Goal: Use online tool/utility: Utilize a website feature to perform a specific function

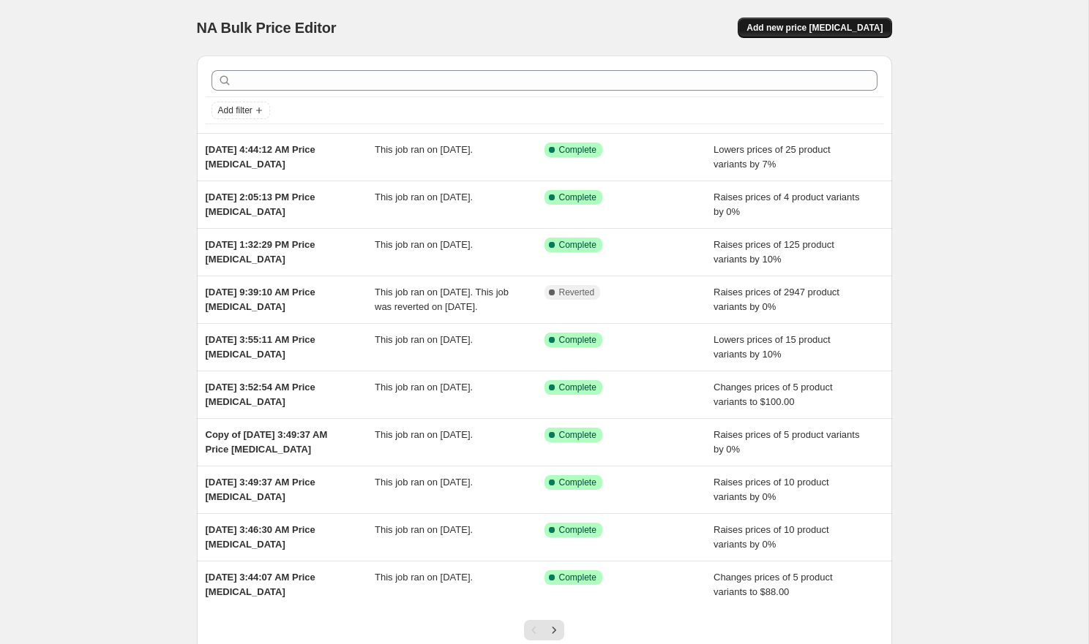
click at [824, 26] on span "Add new price [MEDICAL_DATA]" at bounding box center [814, 28] width 136 height 12
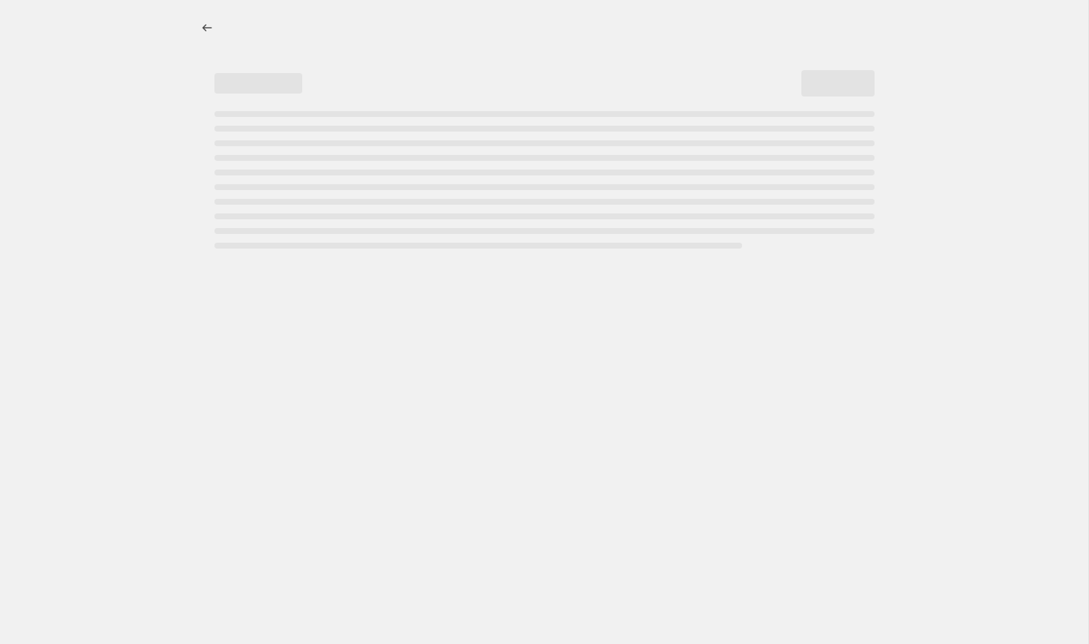
select select "percentage"
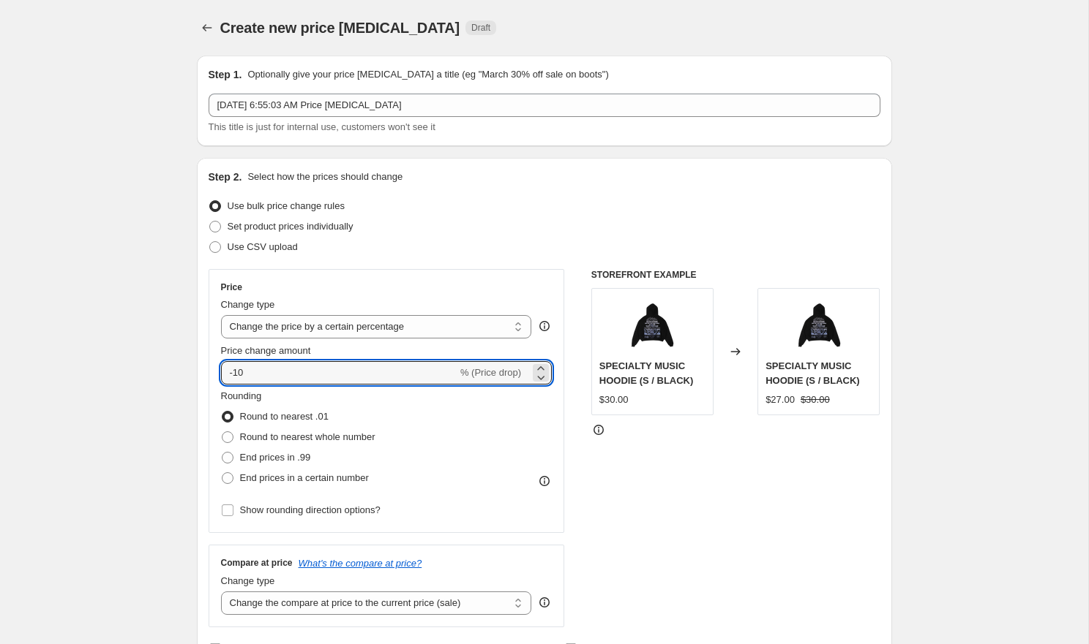
drag, startPoint x: 288, startPoint y: 370, endPoint x: 160, endPoint y: 370, distance: 127.3
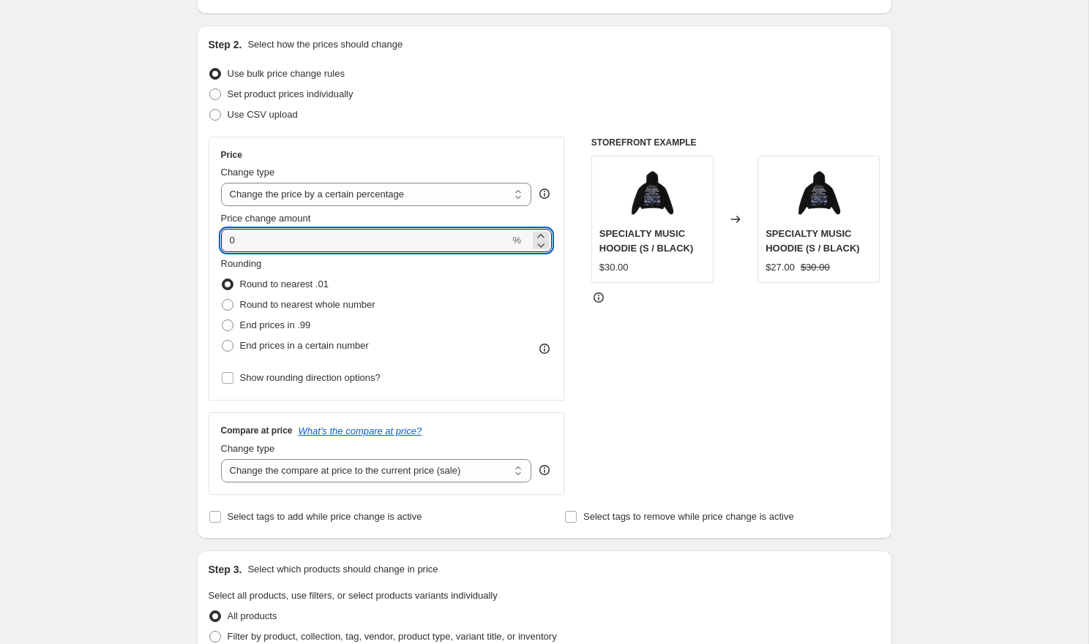
scroll to position [168, 0]
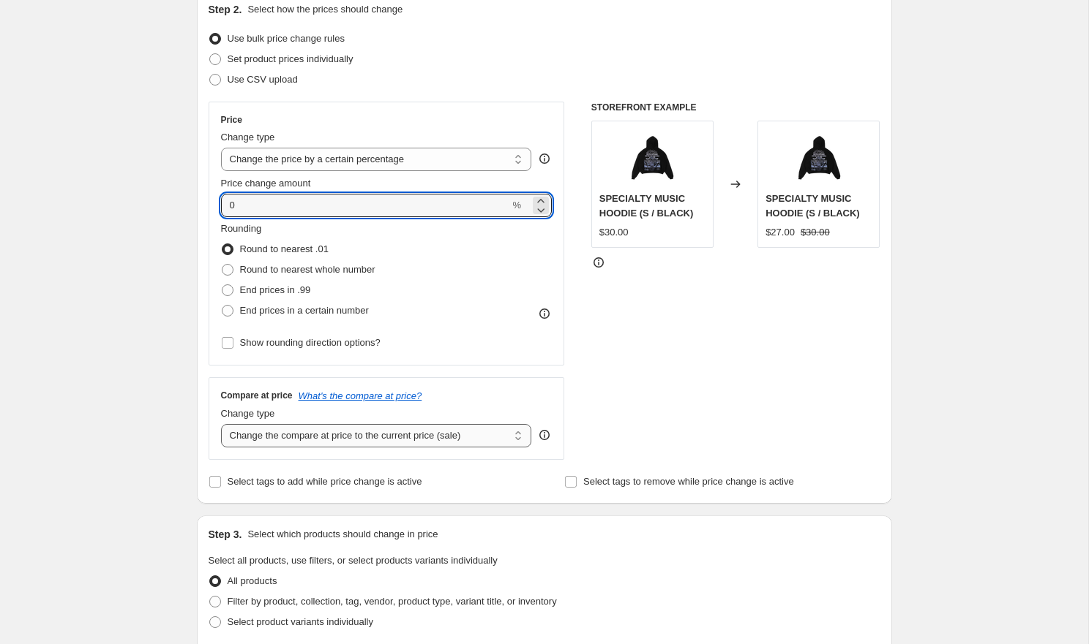
type input "0"
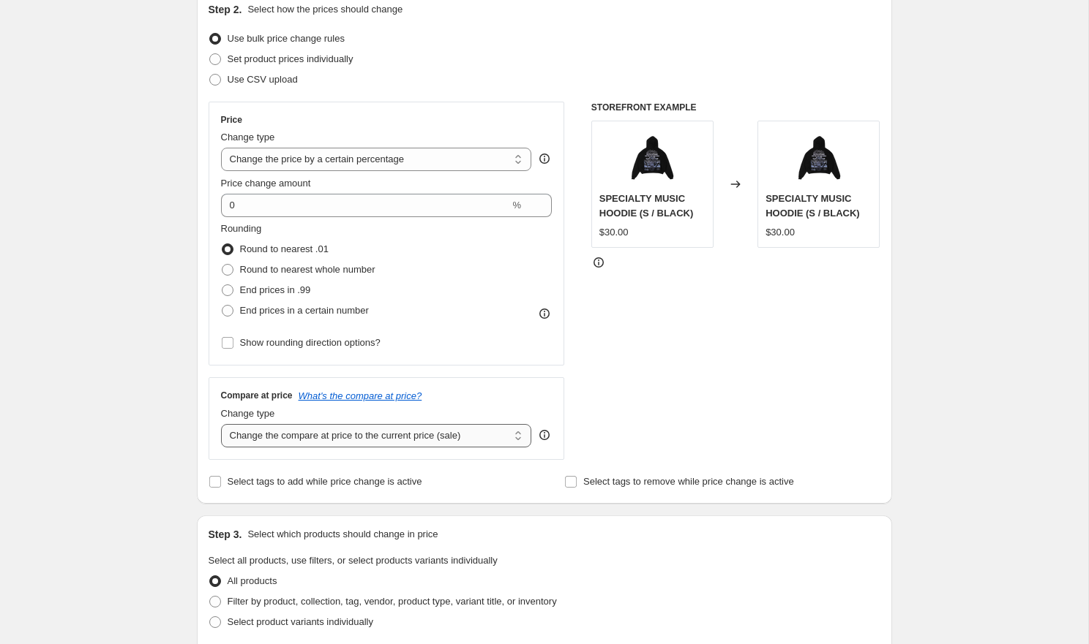
select select "remove"
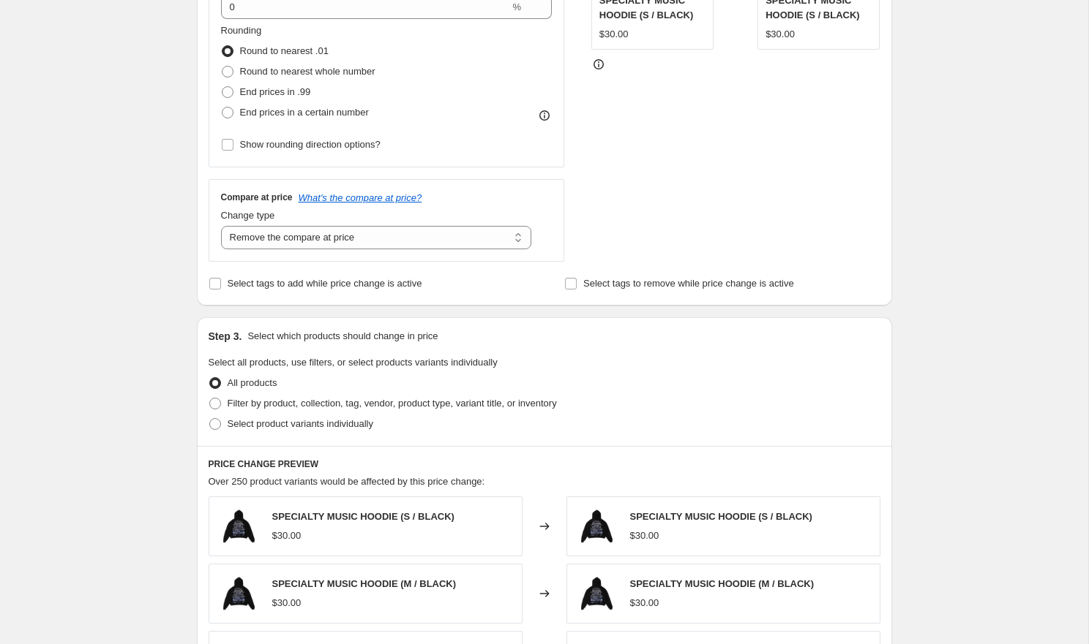
scroll to position [462, 0]
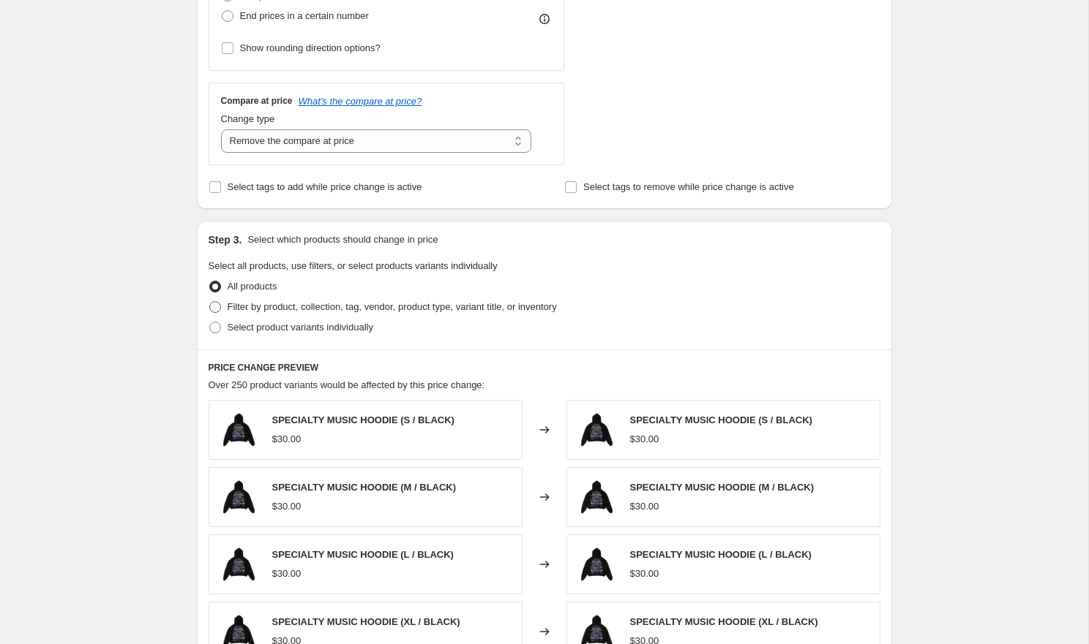
click at [282, 309] on span "Filter by product, collection, tag, vendor, product type, variant title, or inv…" at bounding box center [392, 306] width 329 height 11
click at [210, 302] on input "Filter by product, collection, tag, vendor, product type, variant title, or inv…" at bounding box center [209, 301] width 1 height 1
radio input "true"
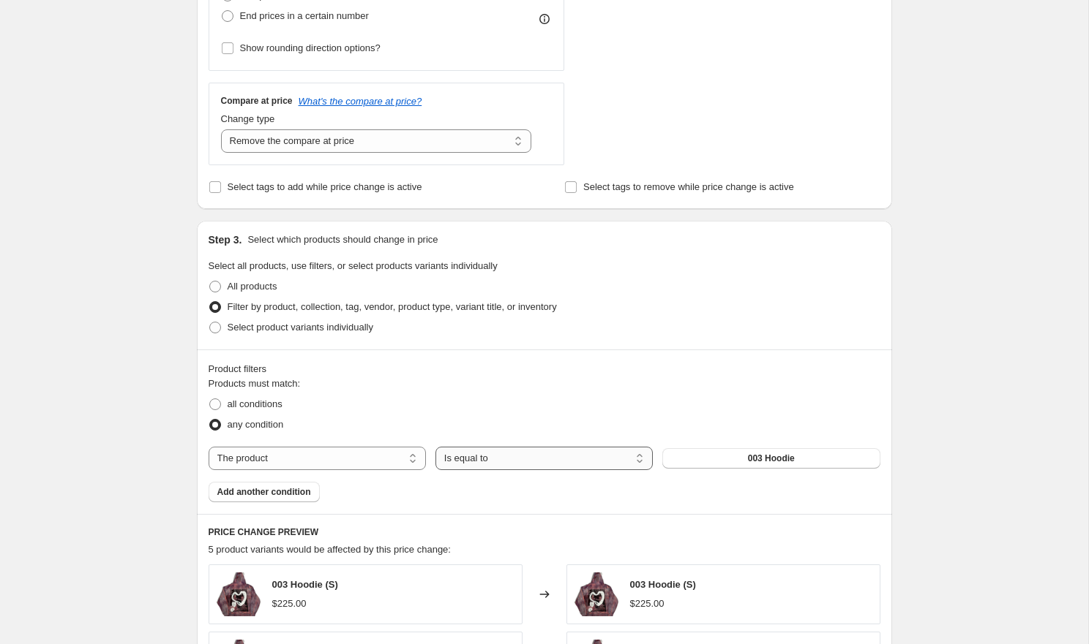
select select "not_equal"
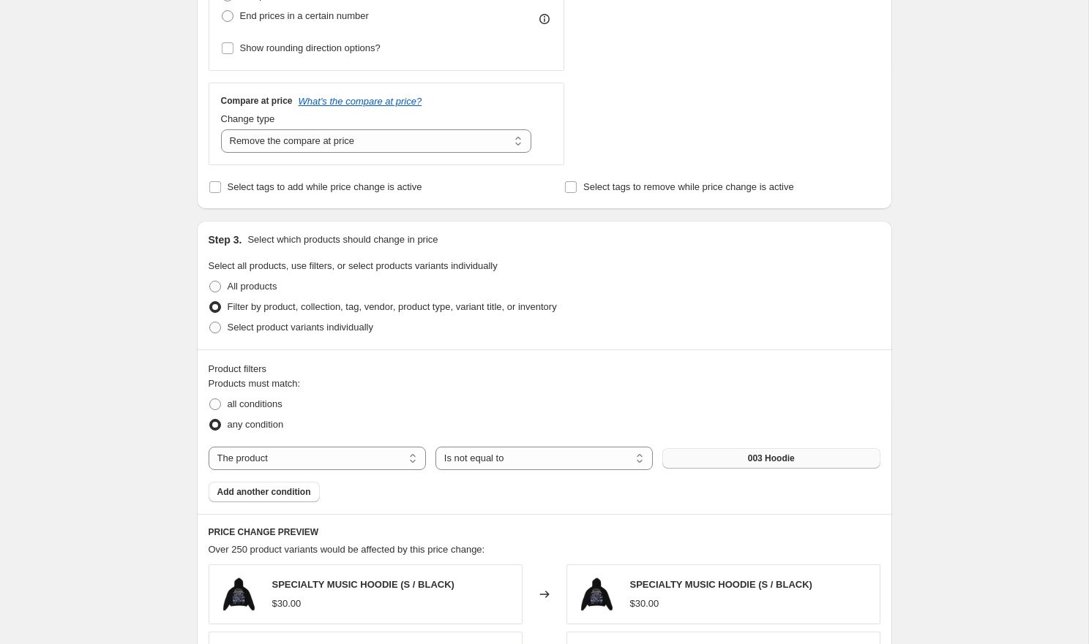
click at [731, 463] on button "003 Hoodie" at bounding box center [770, 458] width 217 height 20
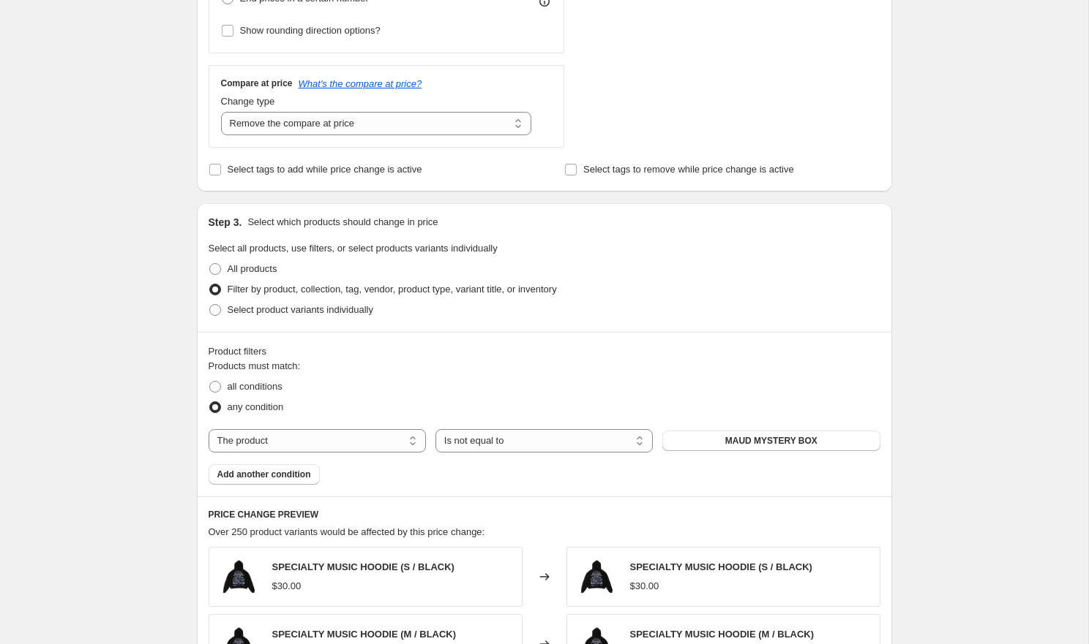
scroll to position [497, 0]
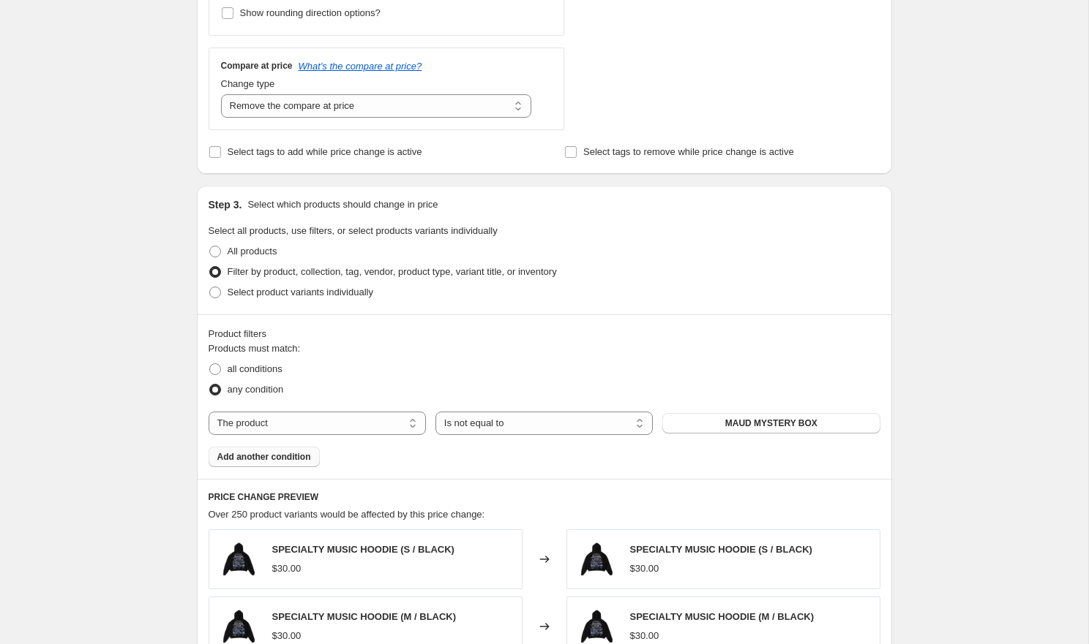
click at [295, 459] on span "Add another condition" at bounding box center [264, 457] width 94 height 12
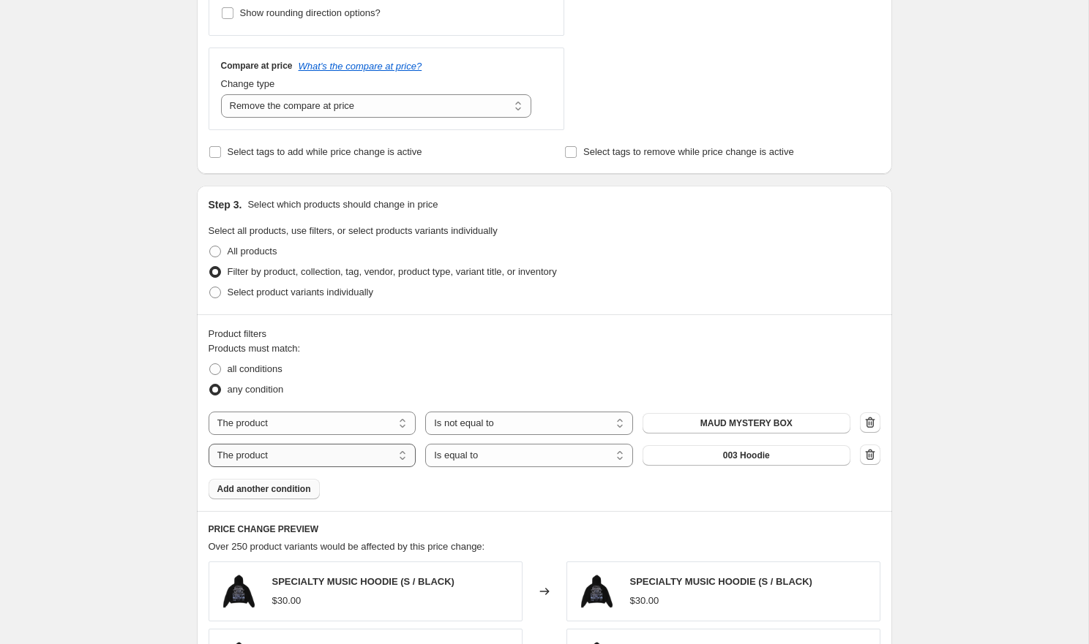
select select "product_status"
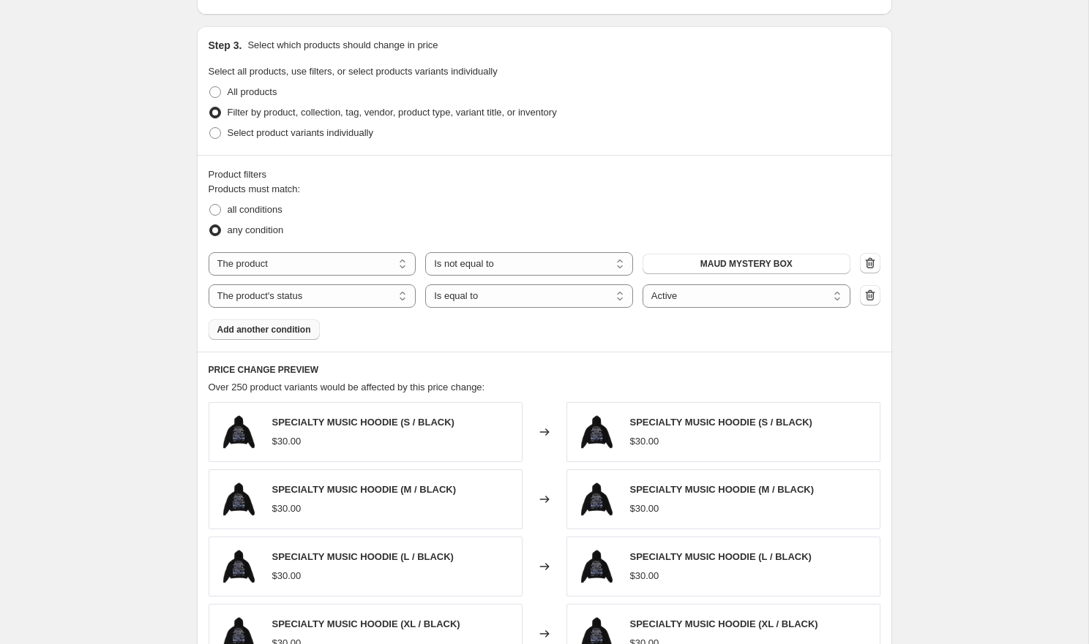
scroll to position [539, 0]
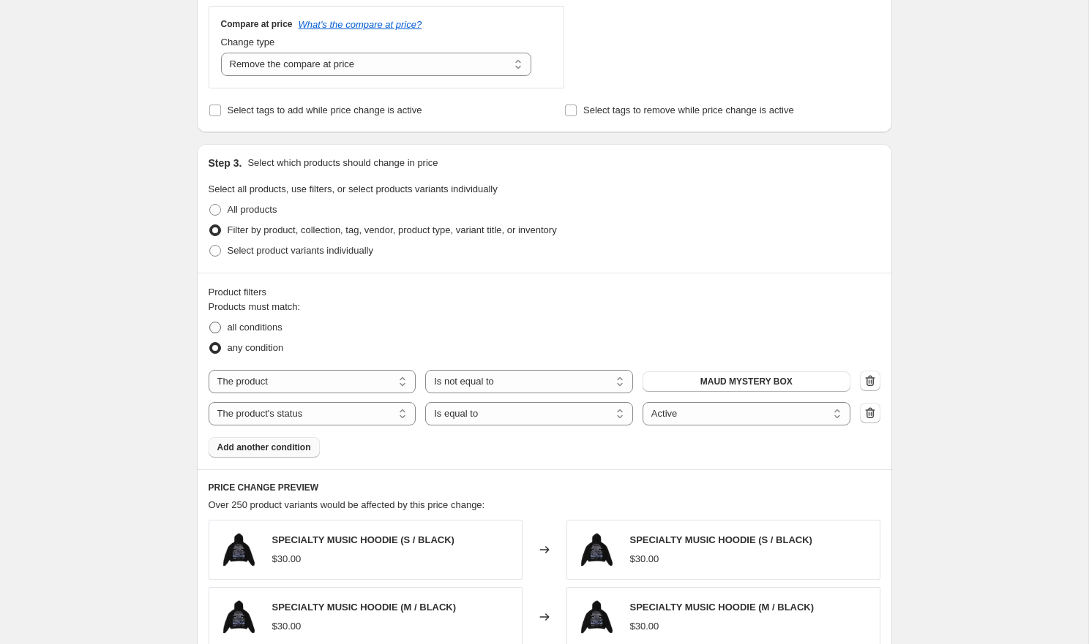
click at [258, 328] on span "all conditions" at bounding box center [255, 327] width 55 height 11
click at [210, 323] on input "all conditions" at bounding box center [209, 322] width 1 height 1
radio input "true"
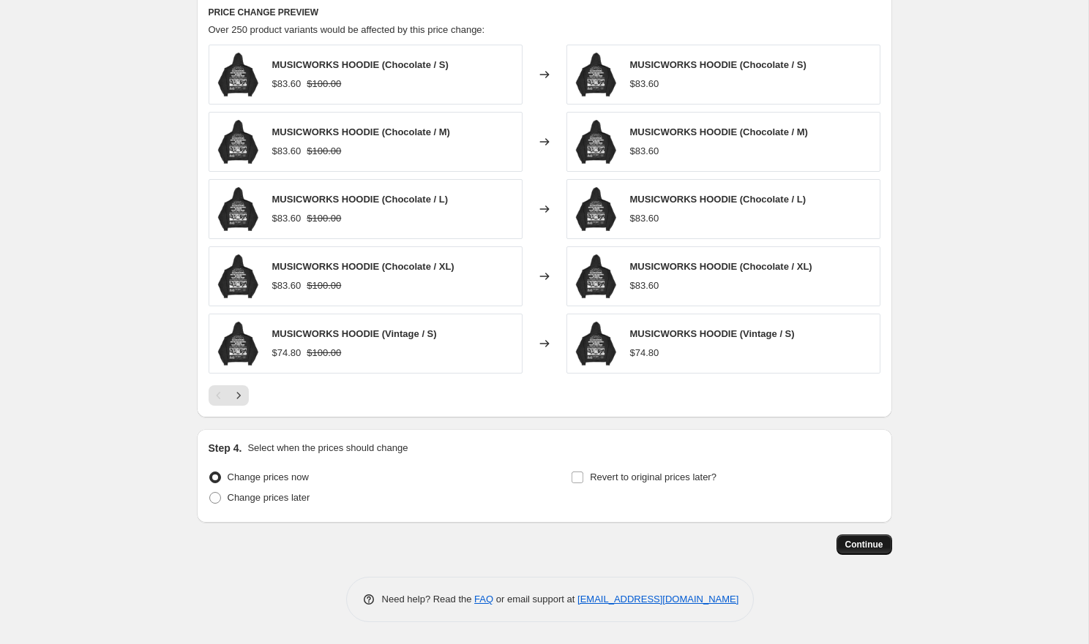
scroll to position [1015, 0]
click at [859, 544] on span "Continue" at bounding box center [864, 545] width 38 height 12
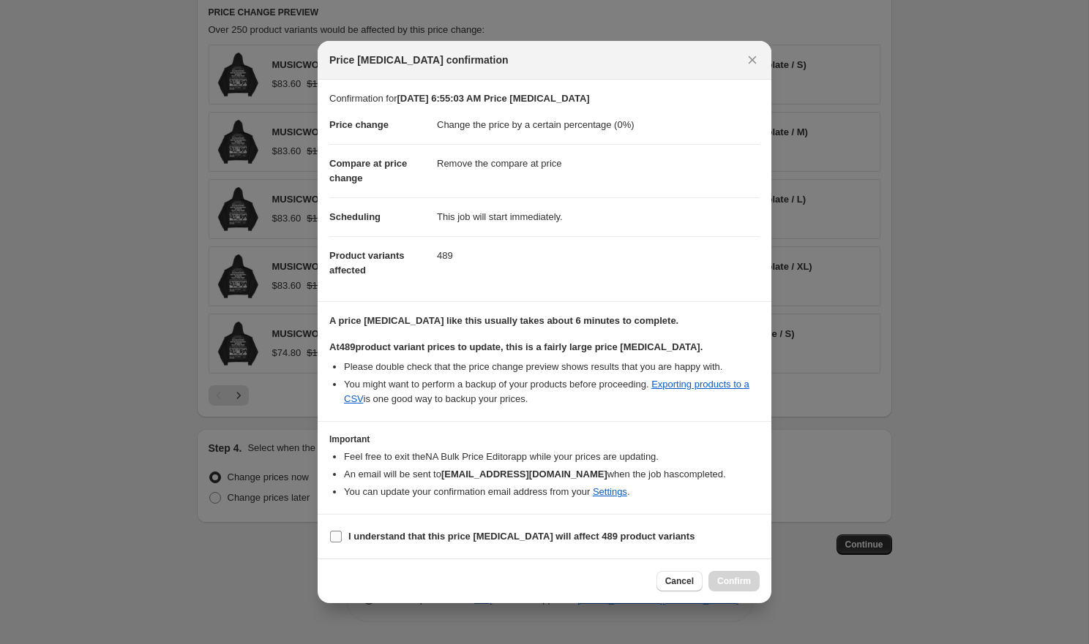
click at [498, 534] on b "I understand that this price [MEDICAL_DATA] will affect 489 product variants" at bounding box center [521, 536] width 346 height 11
click at [342, 534] on input "I understand that this price [MEDICAL_DATA] will affect 489 product variants" at bounding box center [336, 537] width 12 height 12
checkbox input "true"
click at [725, 579] on span "Confirm" at bounding box center [734, 582] width 34 height 12
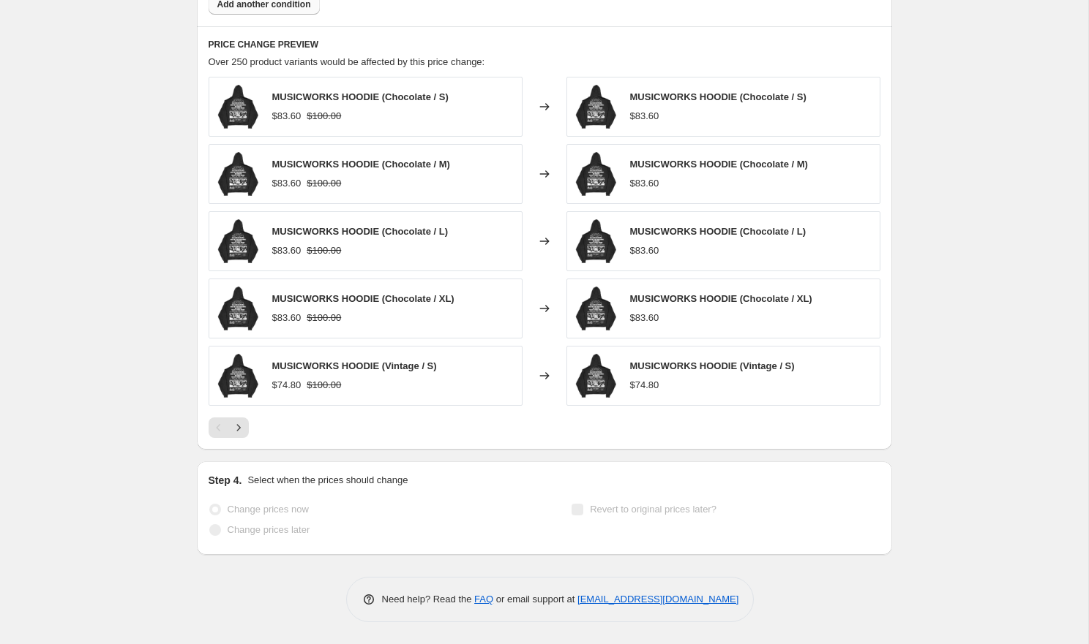
select select "percentage"
select select "remove"
select select "not_equal"
select select "product_status"
